Goal: Task Accomplishment & Management: Use online tool/utility

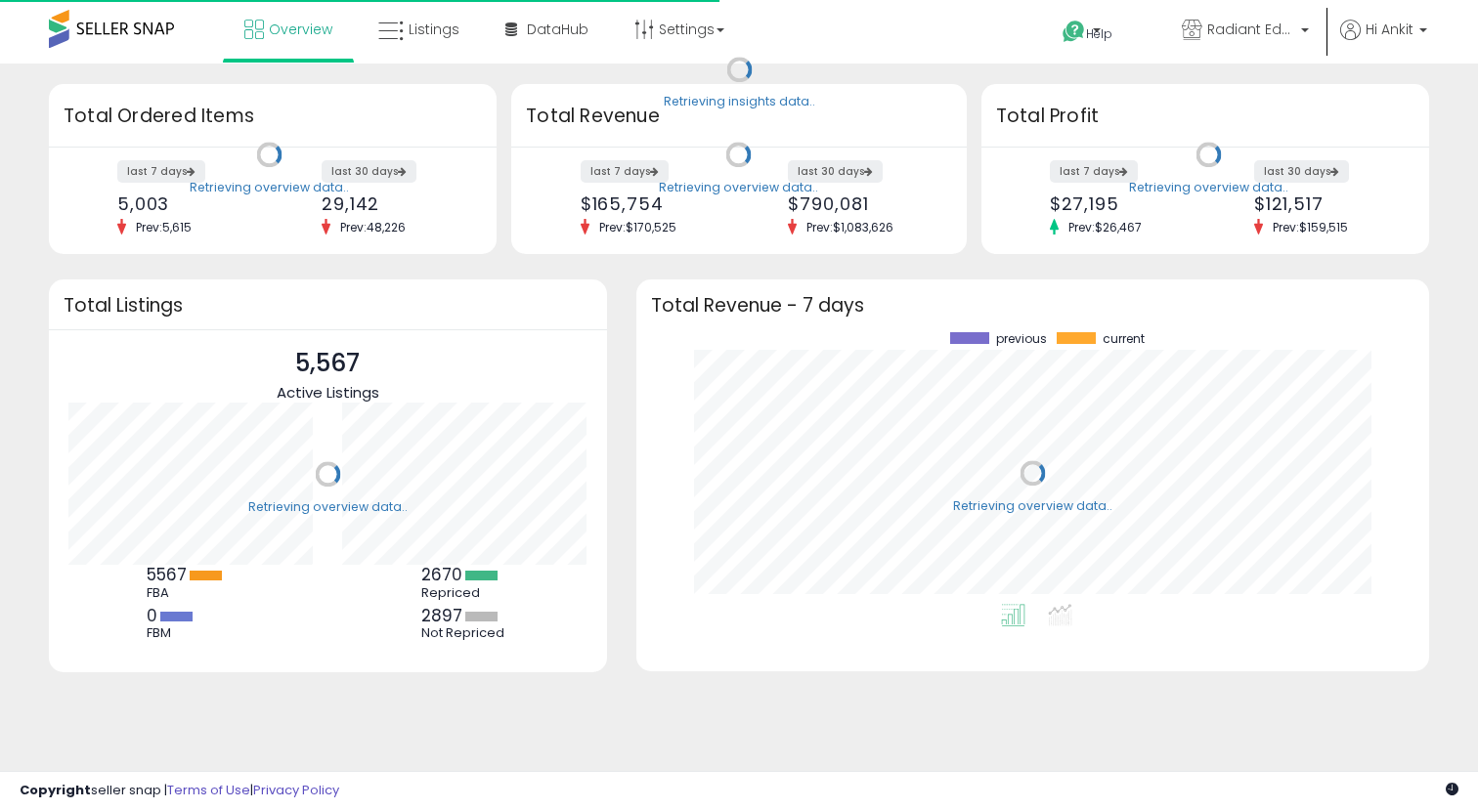
scroll to position [272, 754]
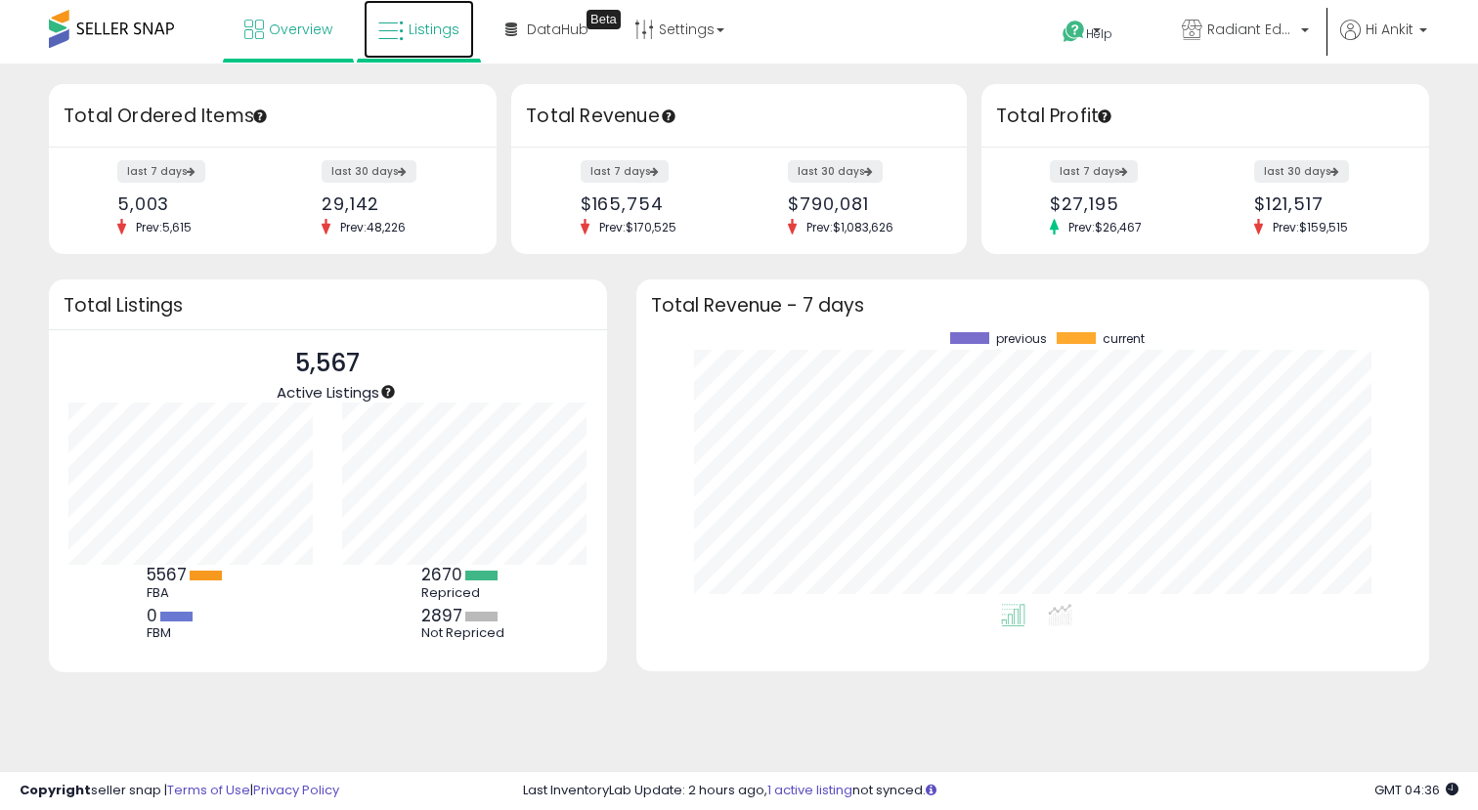
click at [420, 39] on link "Listings" at bounding box center [419, 29] width 110 height 59
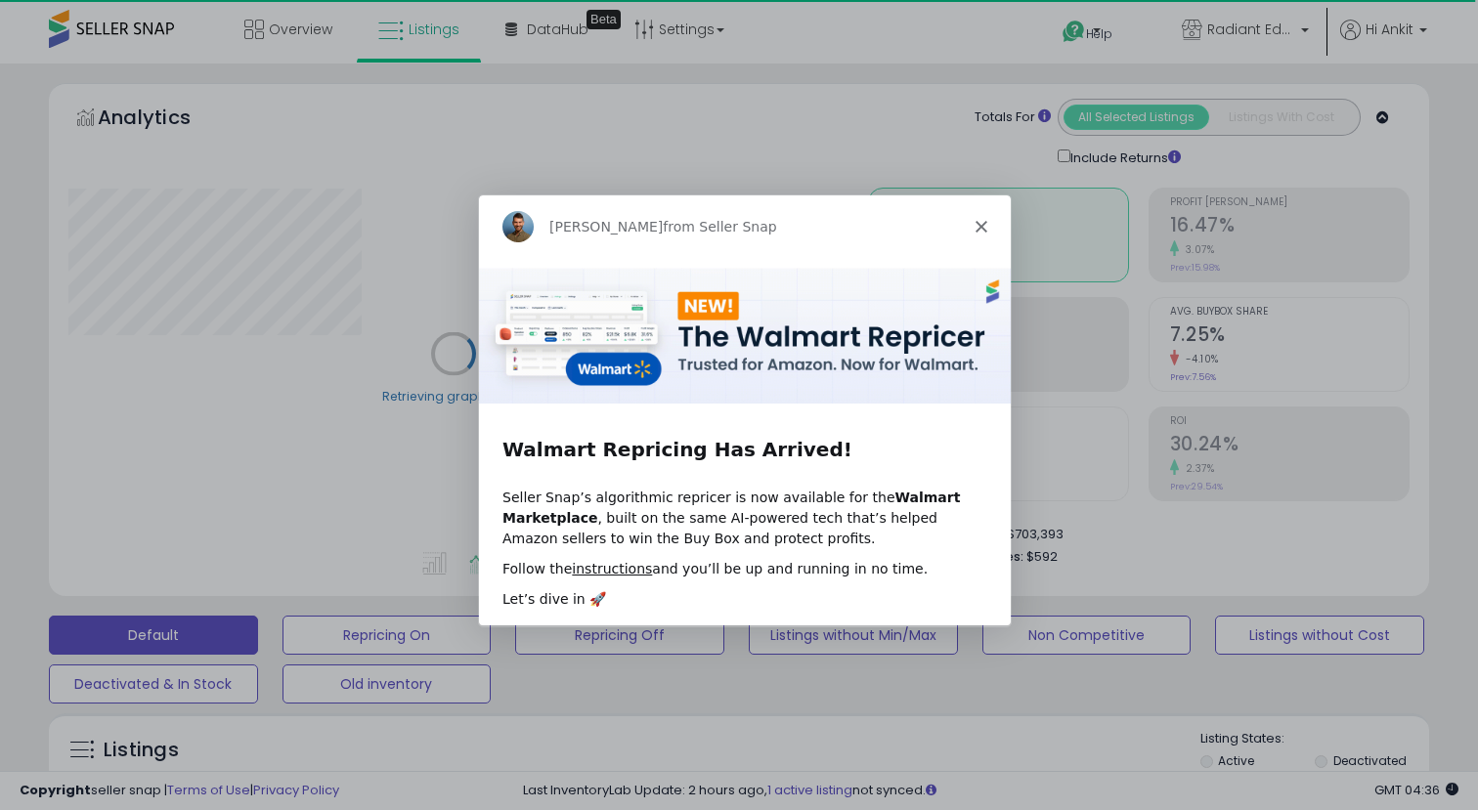
click at [980, 221] on icon "Close" at bounding box center [981, 226] width 12 height 12
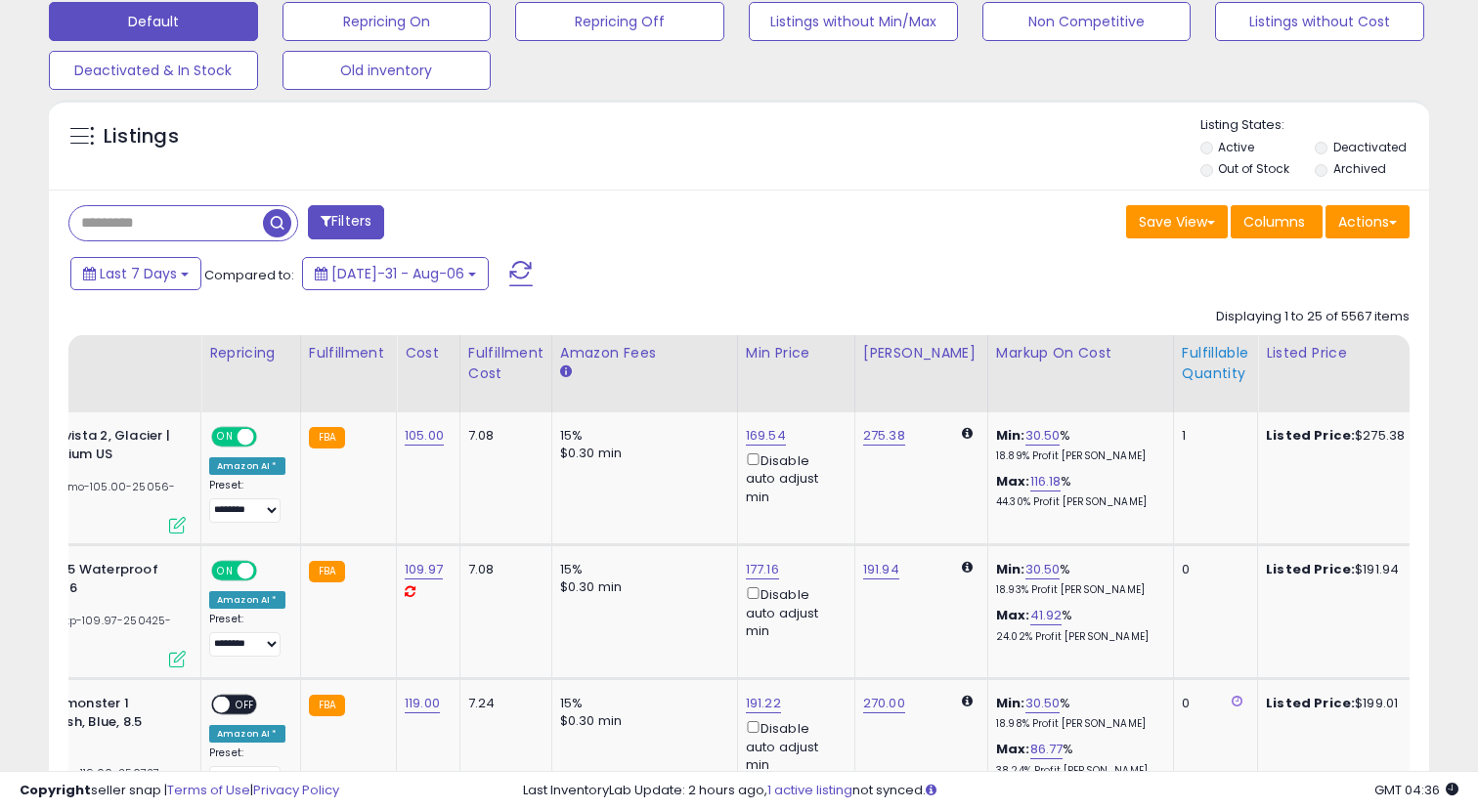
click at [1182, 373] on div "Fulfillable Quantity" at bounding box center [1215, 363] width 67 height 41
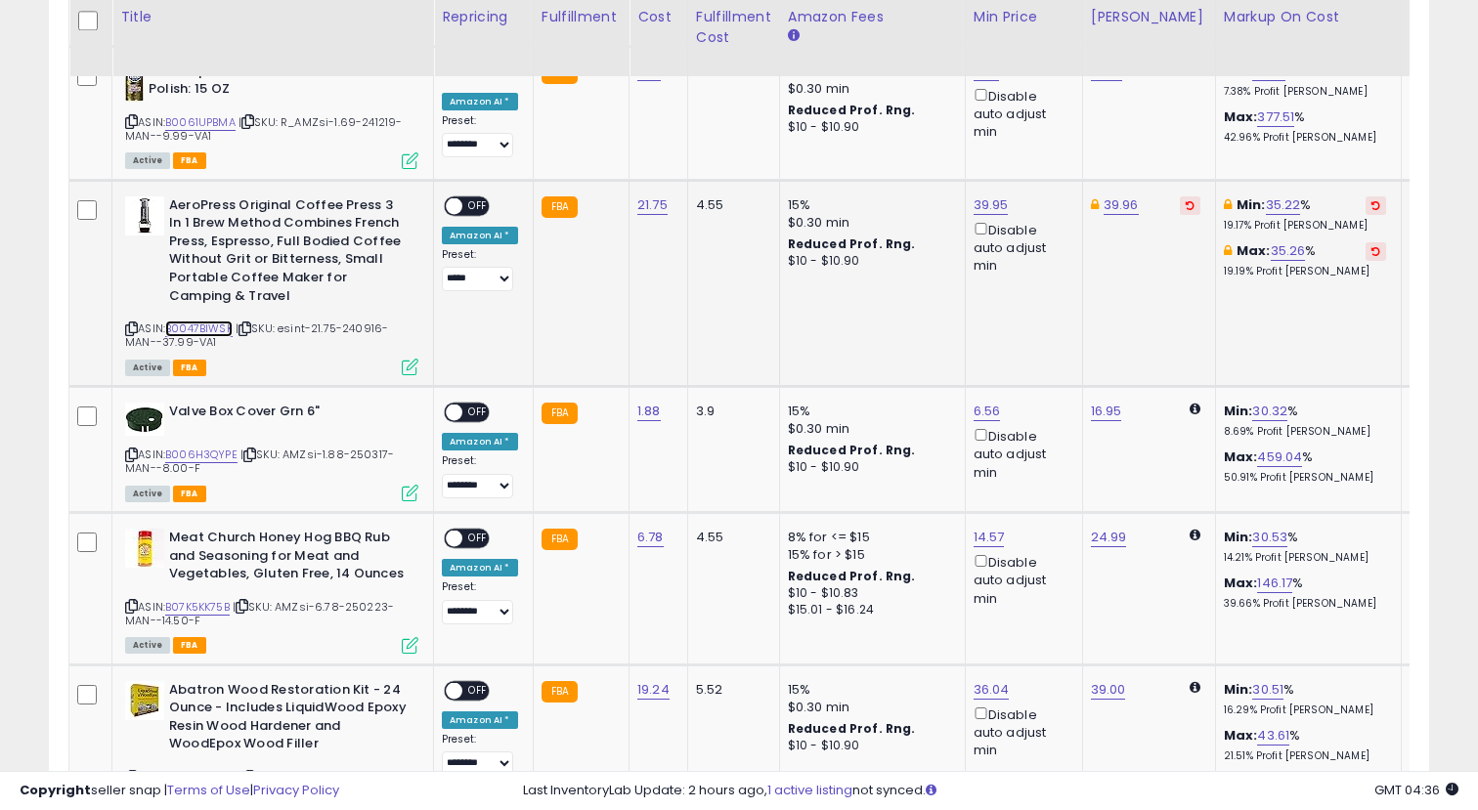
click at [197, 321] on link "B0047BIWSK" at bounding box center [198, 329] width 67 height 17
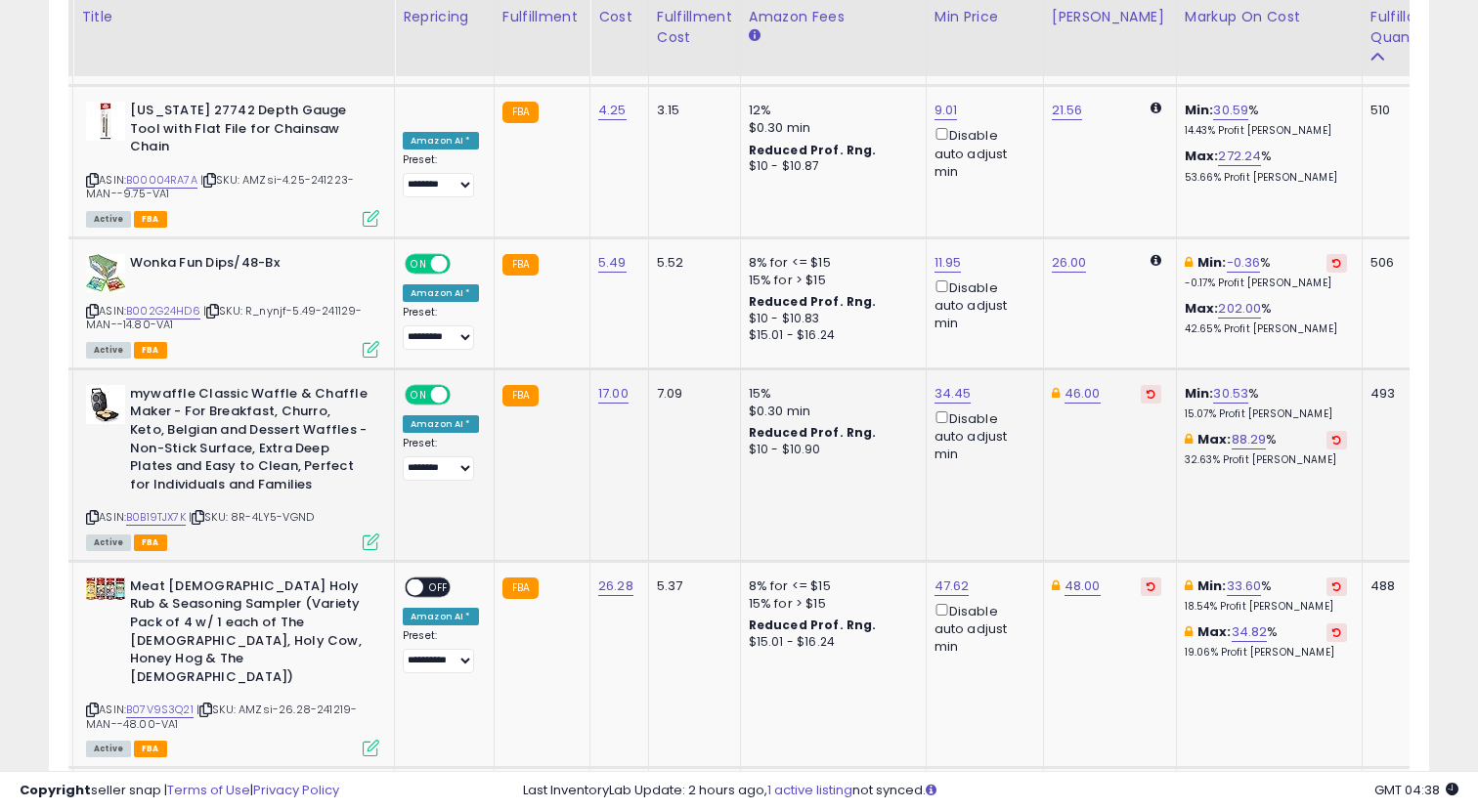
scroll to position [0, 51]
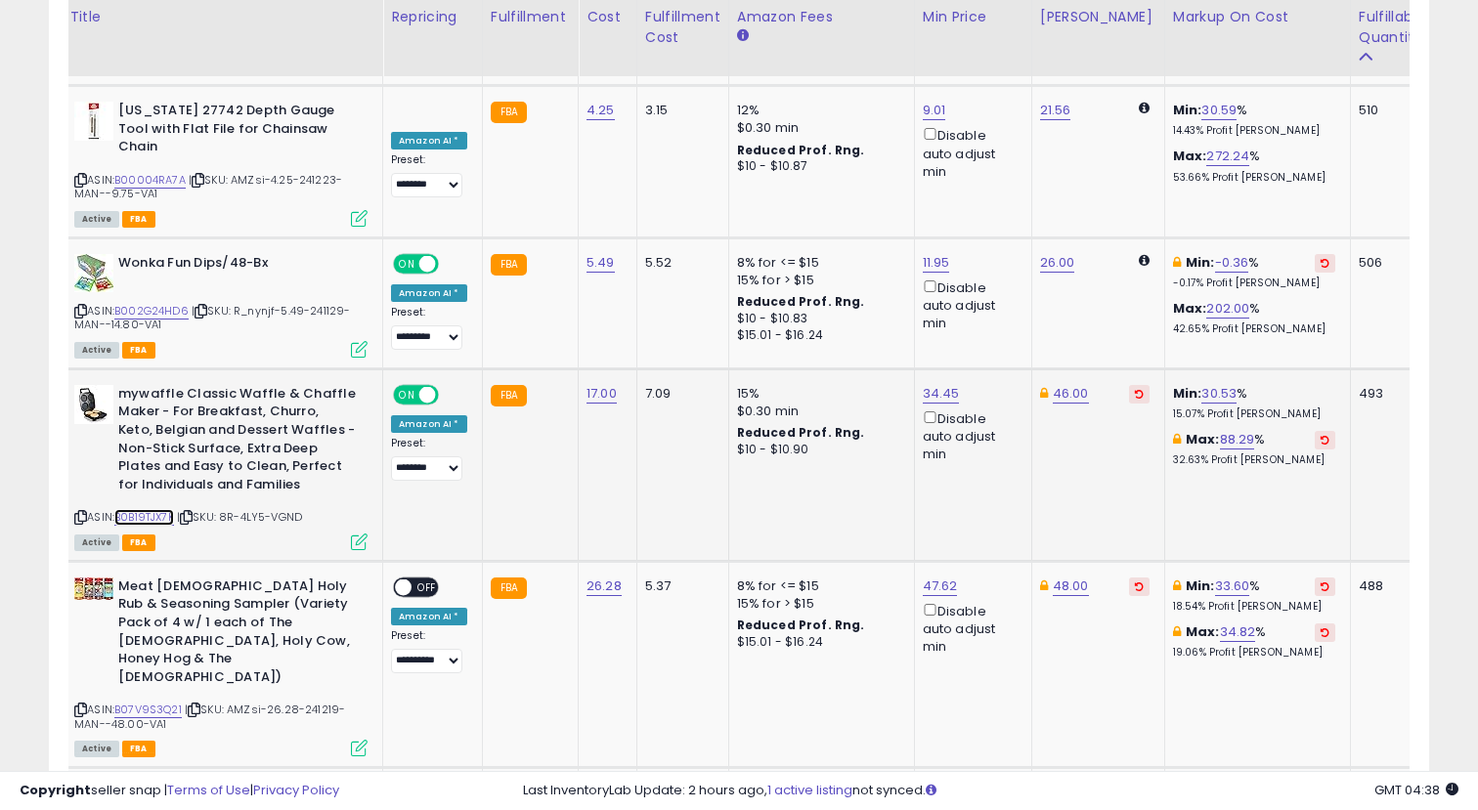
click at [165, 509] on link "B0B19TJX7K" at bounding box center [144, 517] width 60 height 17
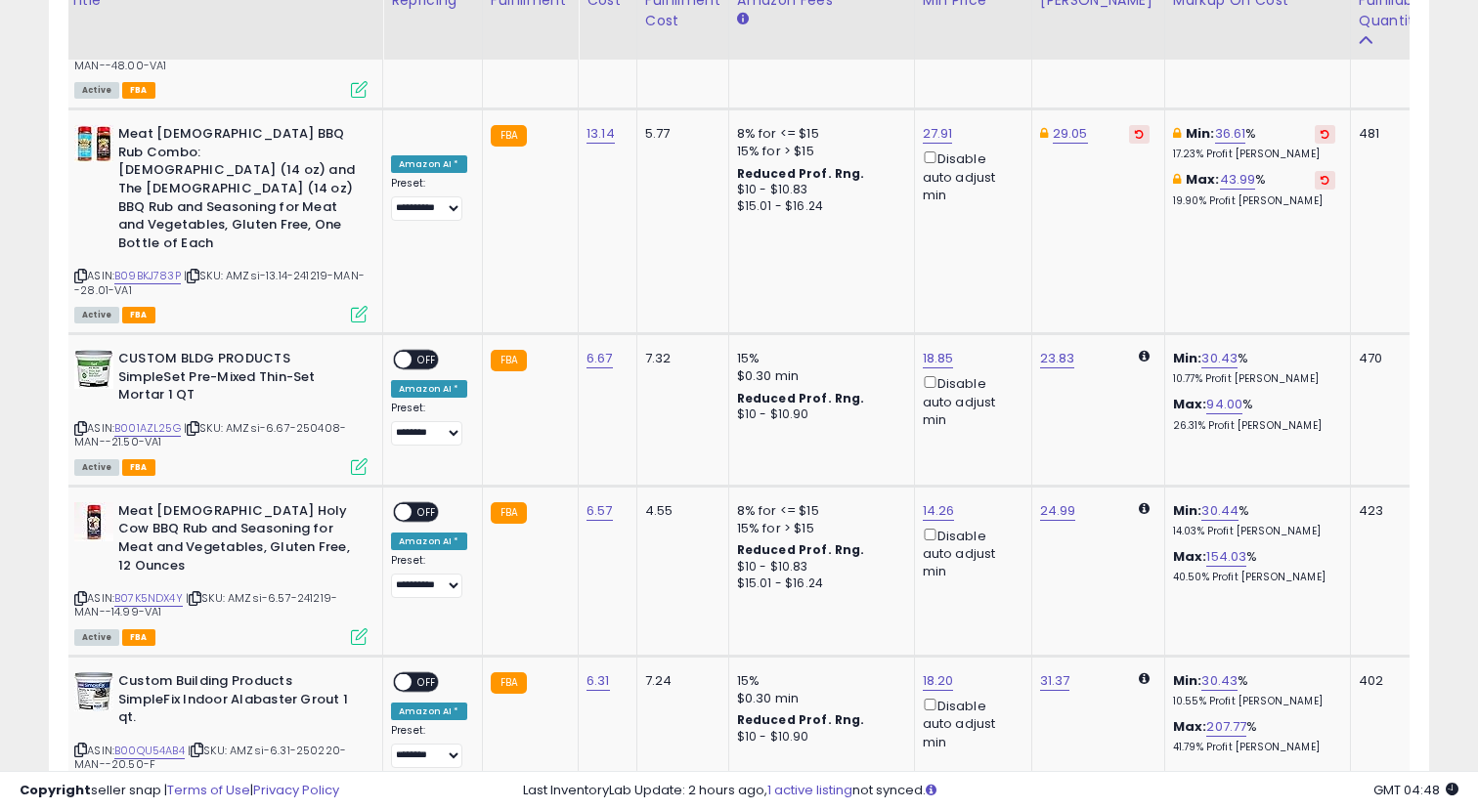
scroll to position [4402, 0]
